Goal: Task Accomplishment & Management: Manage account settings

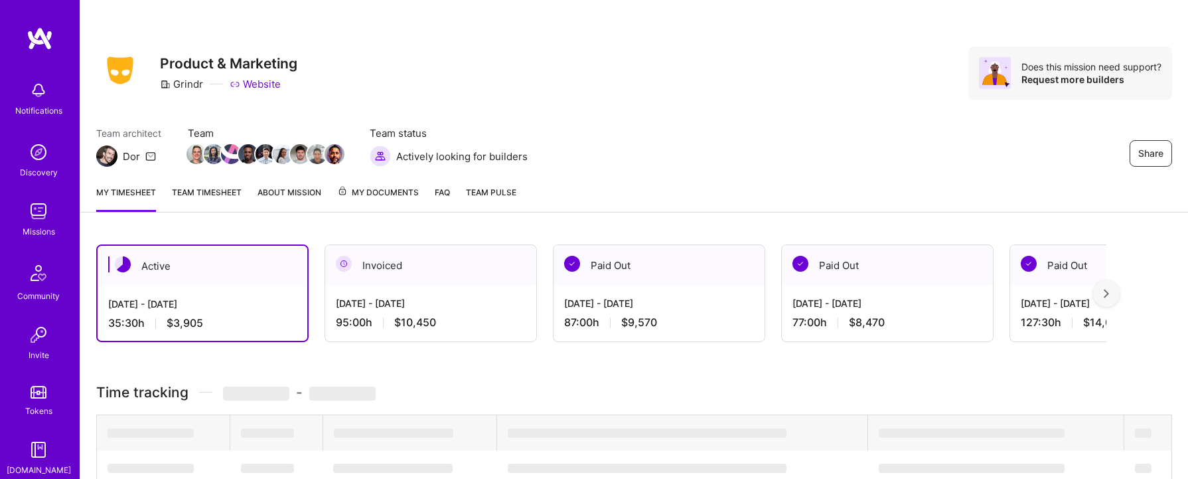
scroll to position [115, 0]
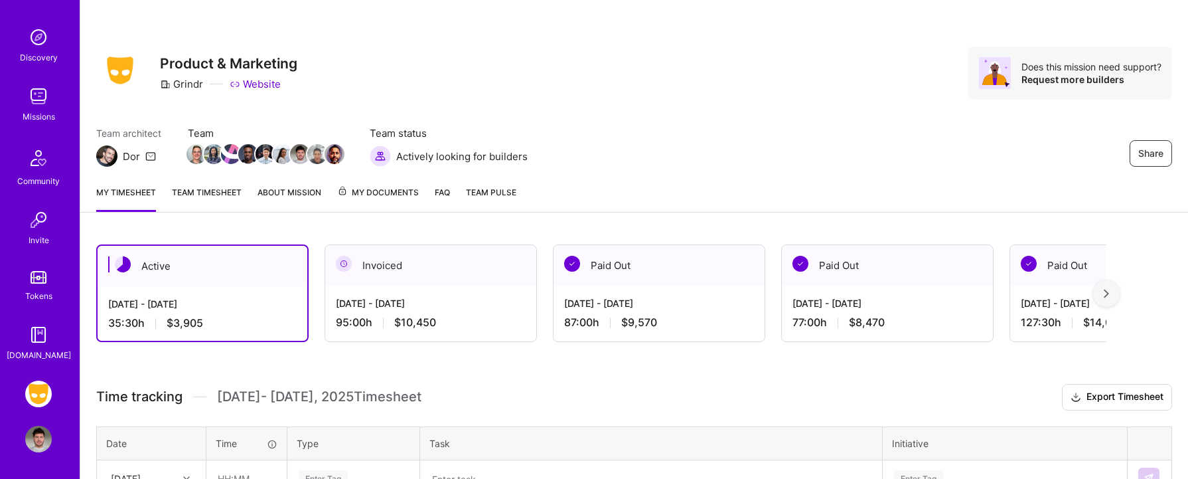
click at [38, 445] on img at bounding box center [38, 438] width 27 height 27
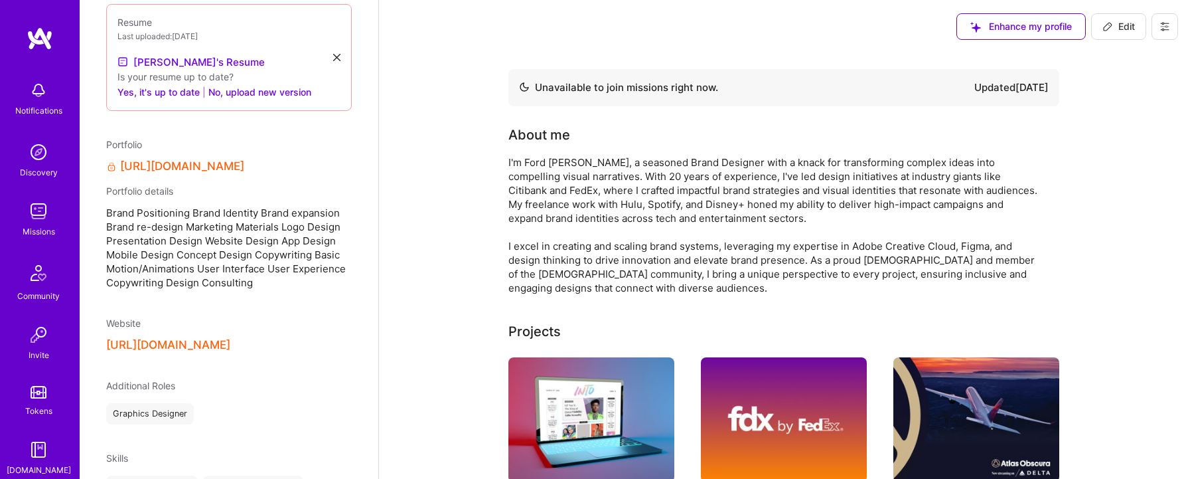
scroll to position [115, 0]
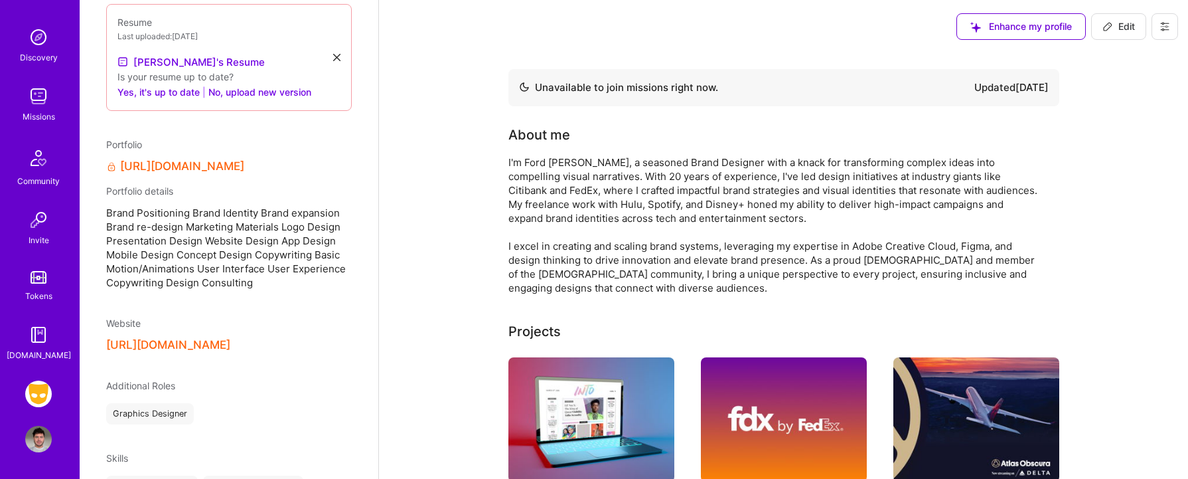
click at [37, 429] on img at bounding box center [38, 438] width 27 height 27
click at [41, 403] on img at bounding box center [38, 393] width 27 height 27
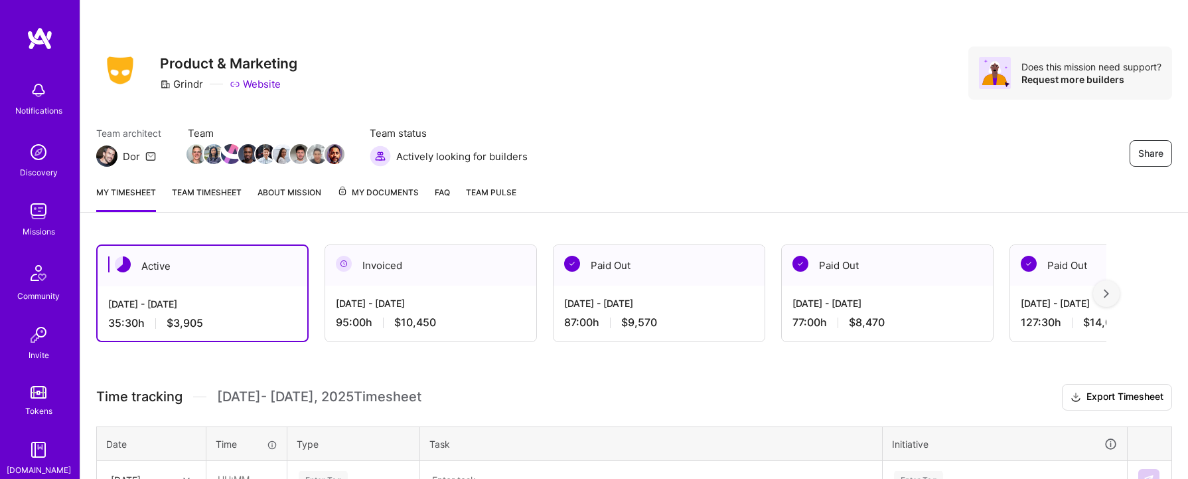
scroll to position [115, 0]
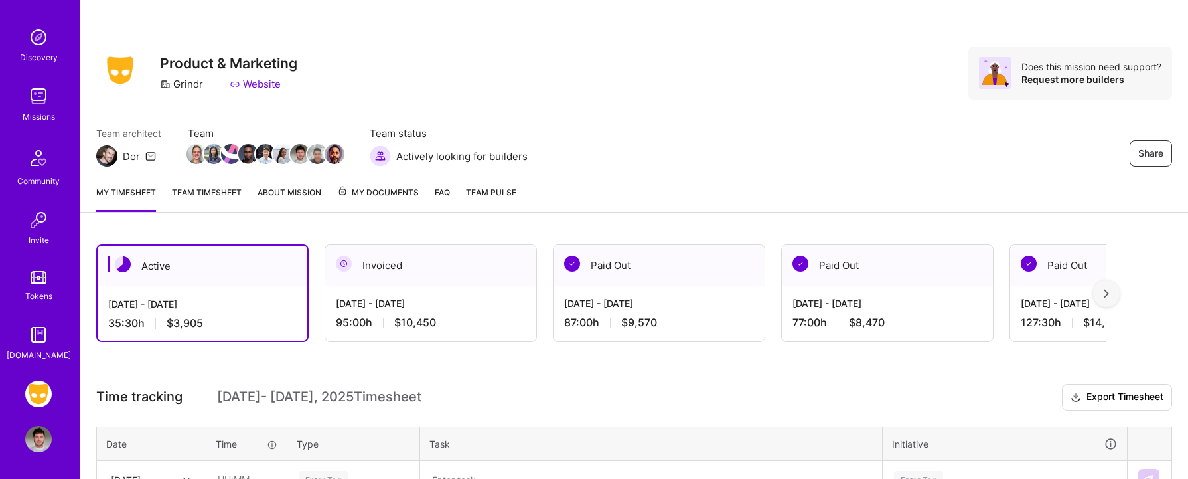
click at [38, 422] on div "Grindr: Product & Marketing Profile" at bounding box center [40, 416] width 31 height 72
click at [37, 433] on img at bounding box center [38, 438] width 27 height 27
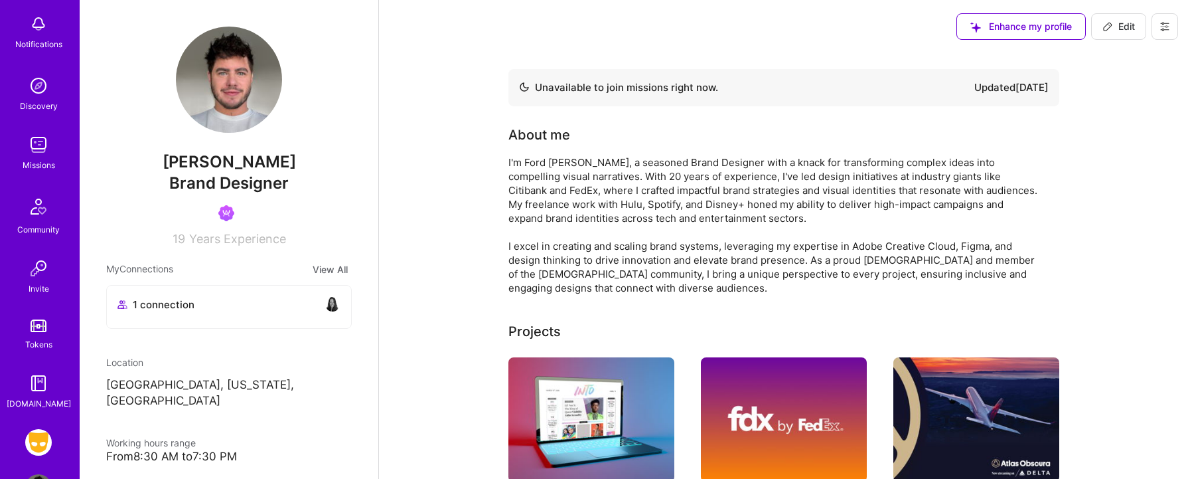
scroll to position [115, 0]
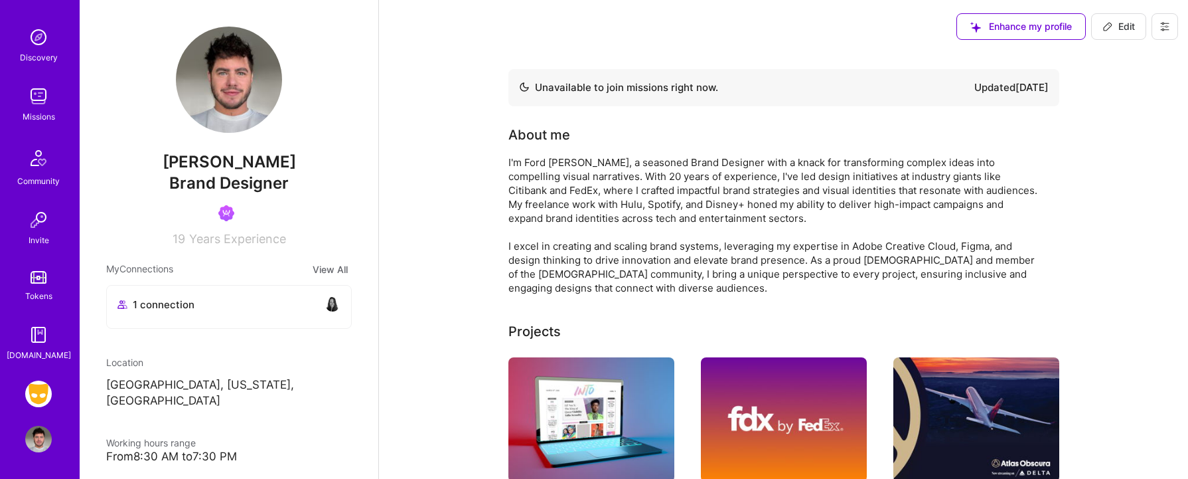
click at [1128, 29] on span "Edit" at bounding box center [1119, 26] width 33 height 13
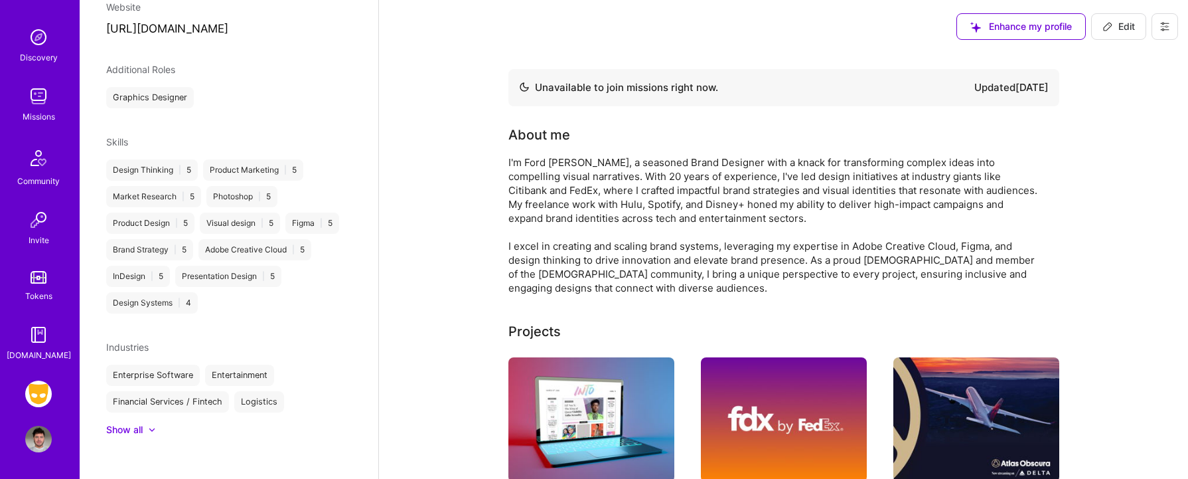
select select "US"
select select "Not Available"
select select "6 Months"
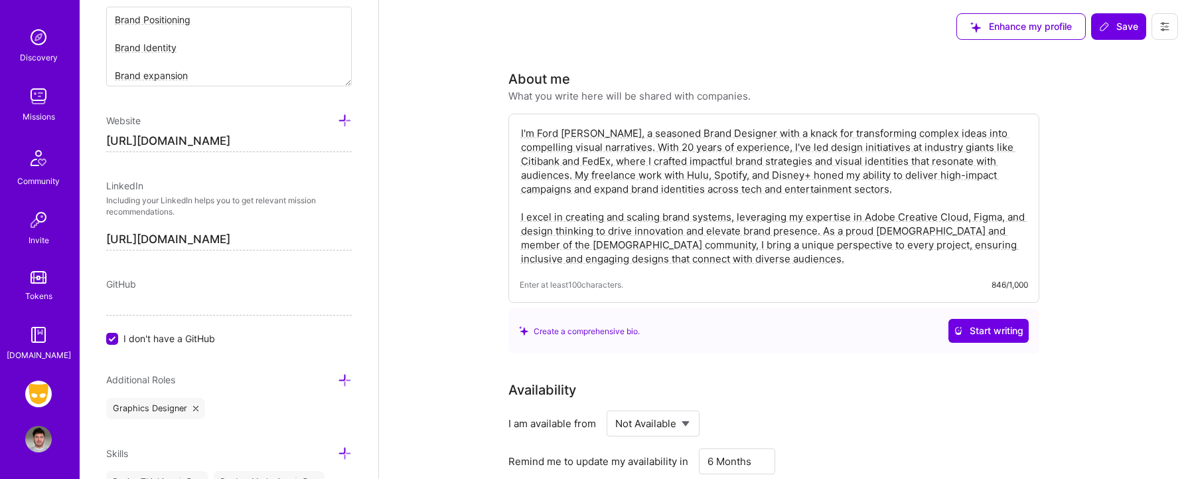
click at [44, 51] on div "Discovery" at bounding box center [39, 57] width 38 height 14
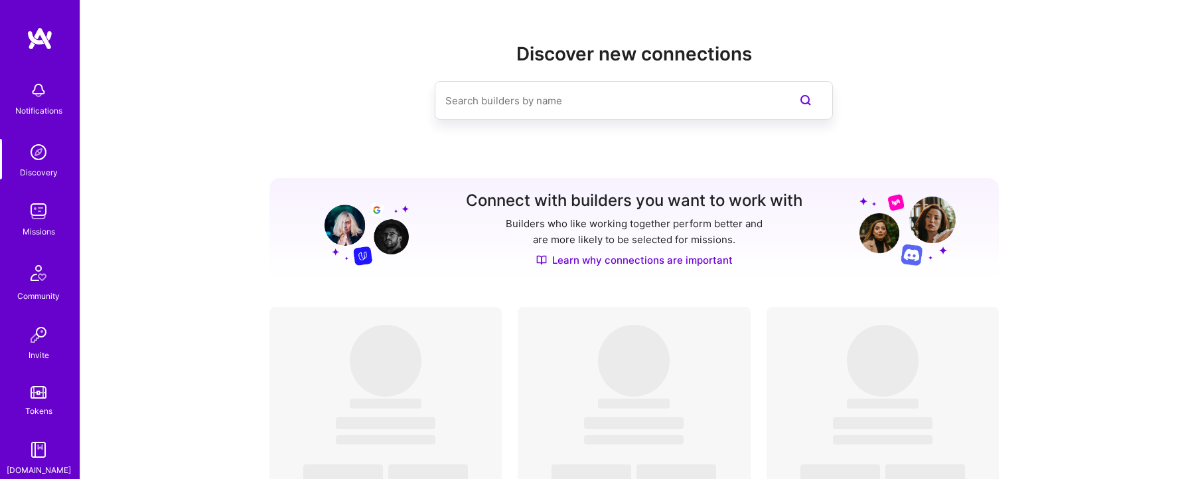
click at [46, 40] on img at bounding box center [40, 39] width 27 height 24
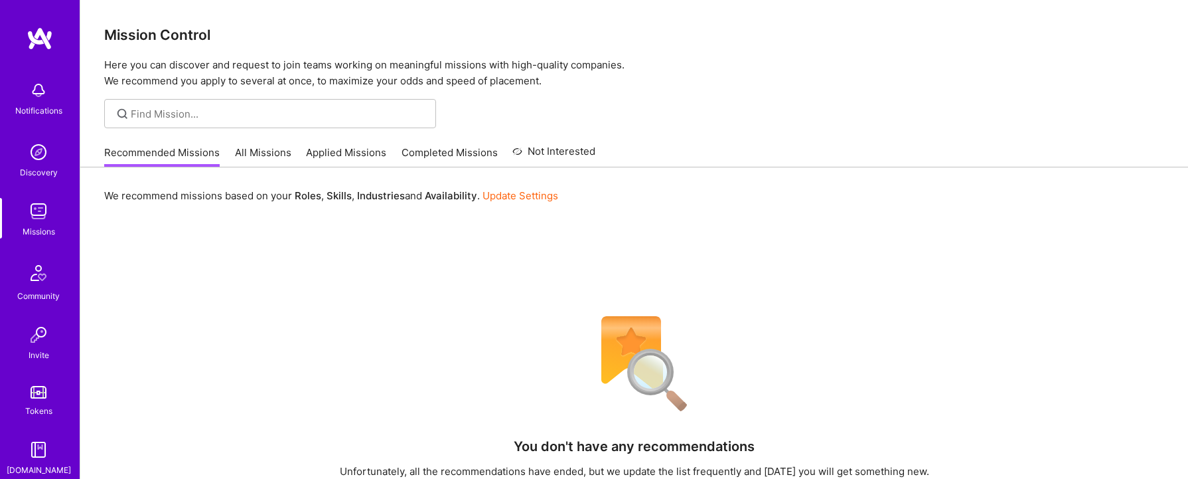
scroll to position [115, 0]
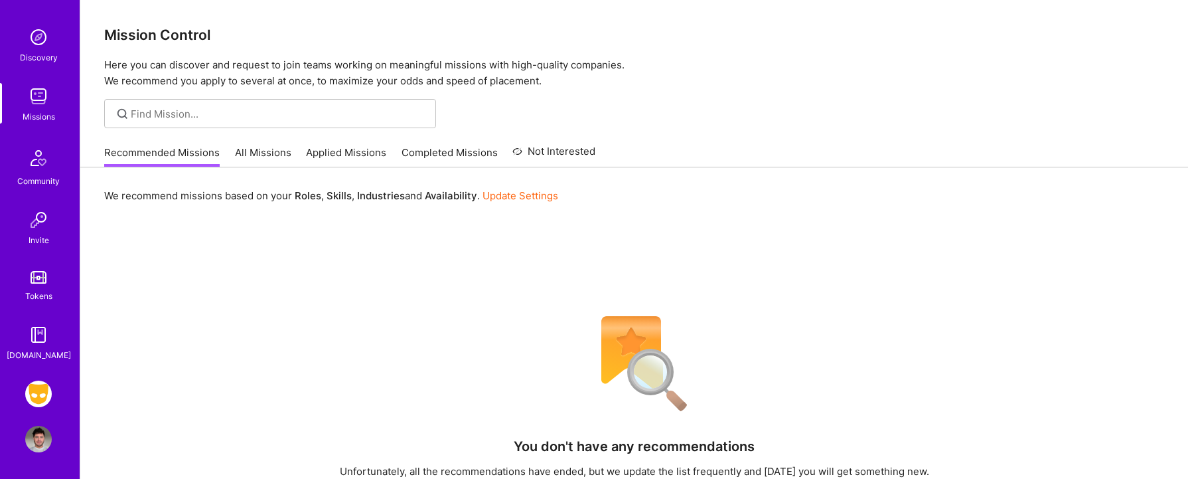
click at [37, 429] on img at bounding box center [38, 438] width 27 height 27
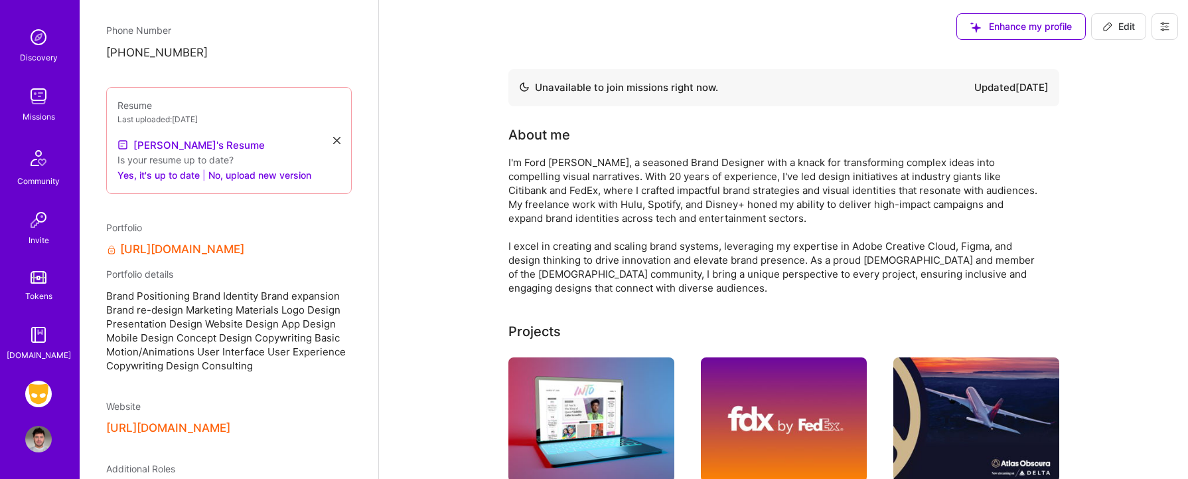
scroll to position [860, 0]
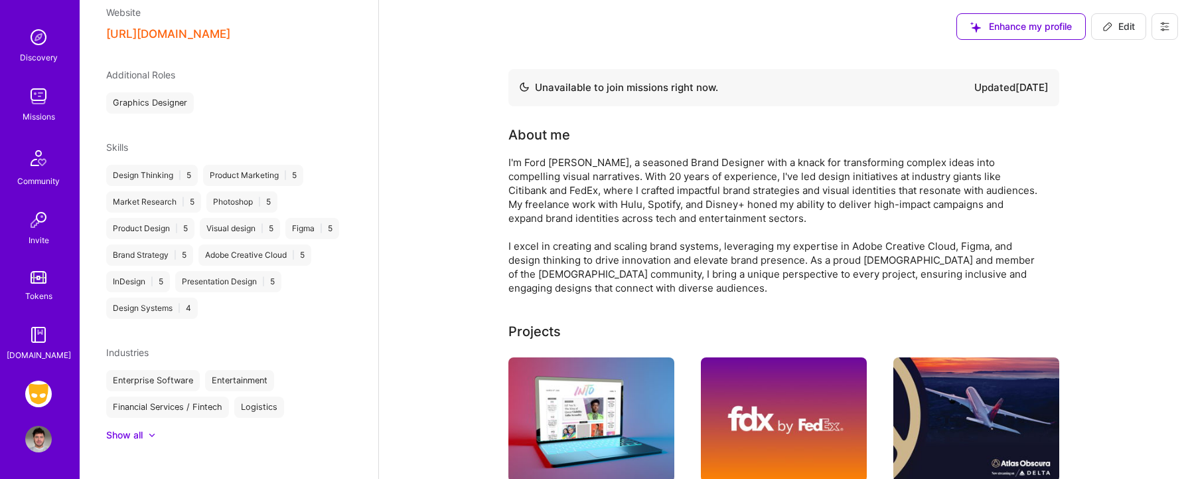
click at [29, 402] on img at bounding box center [38, 393] width 27 height 27
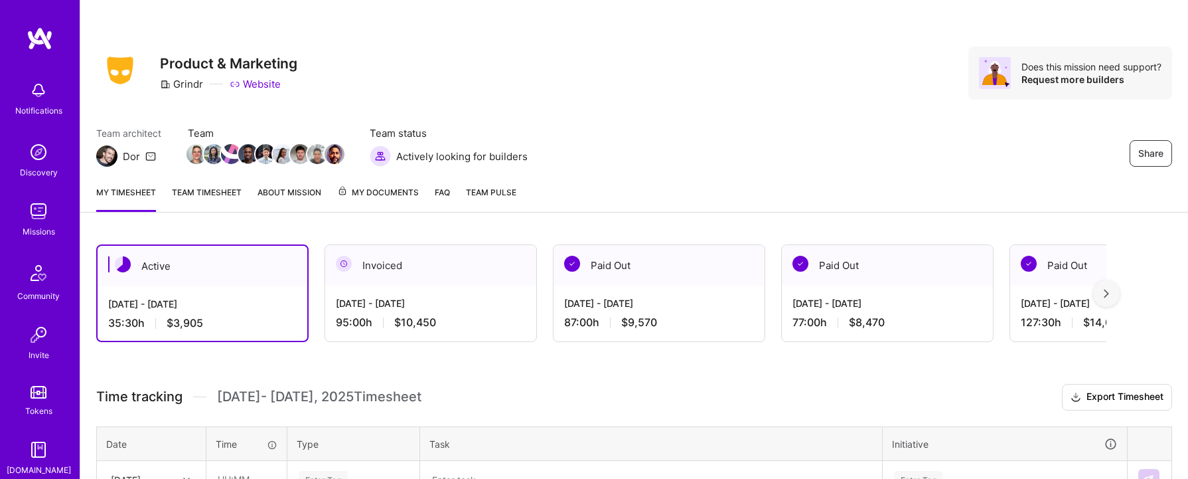
click at [390, 192] on span "My Documents" at bounding box center [378, 192] width 82 height 15
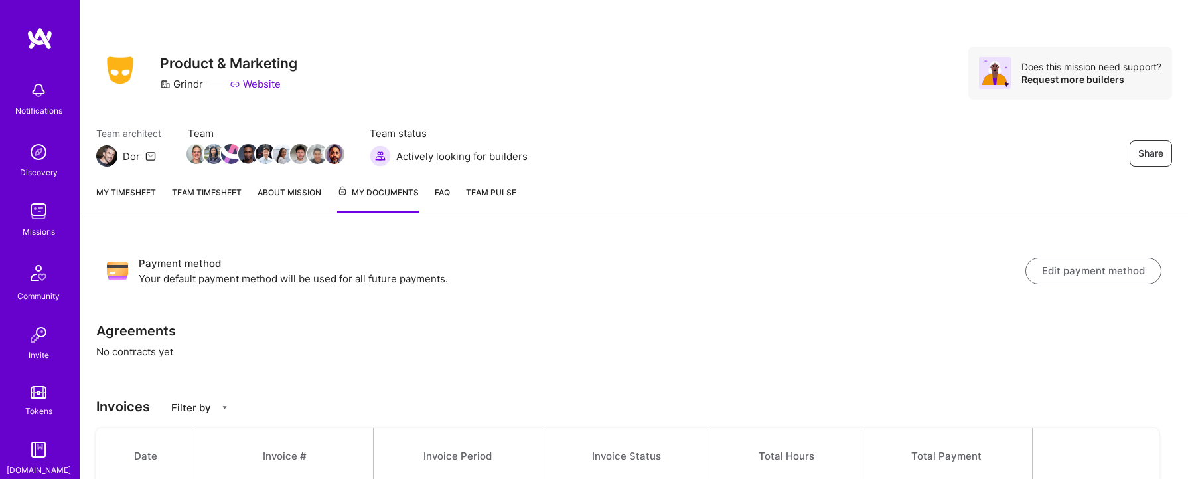
click at [1123, 271] on button "Edit payment method" at bounding box center [1094, 271] width 136 height 27
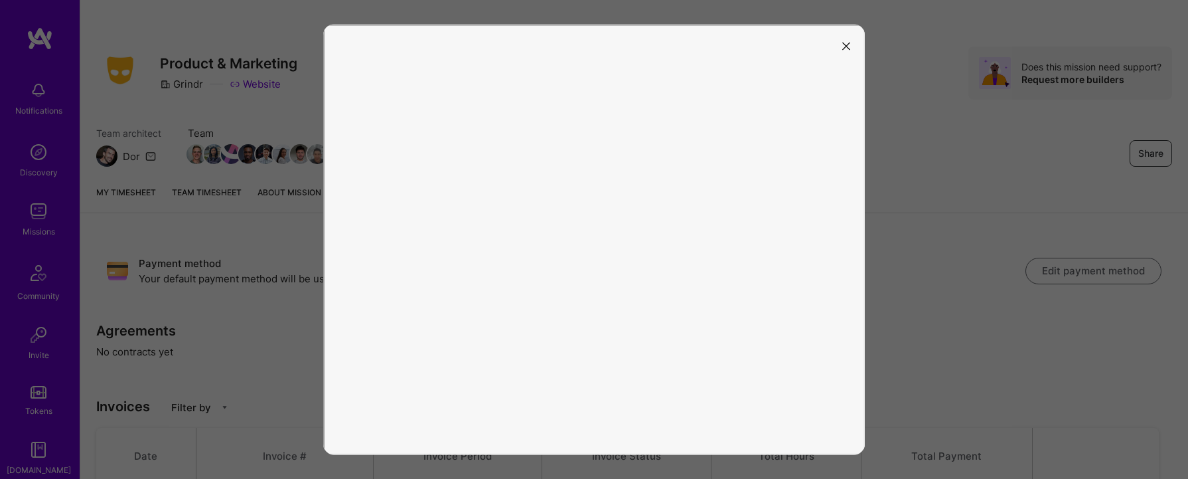
click at [843, 42] on icon "modal" at bounding box center [846, 46] width 8 height 8
